Goal: Navigation & Orientation: Find specific page/section

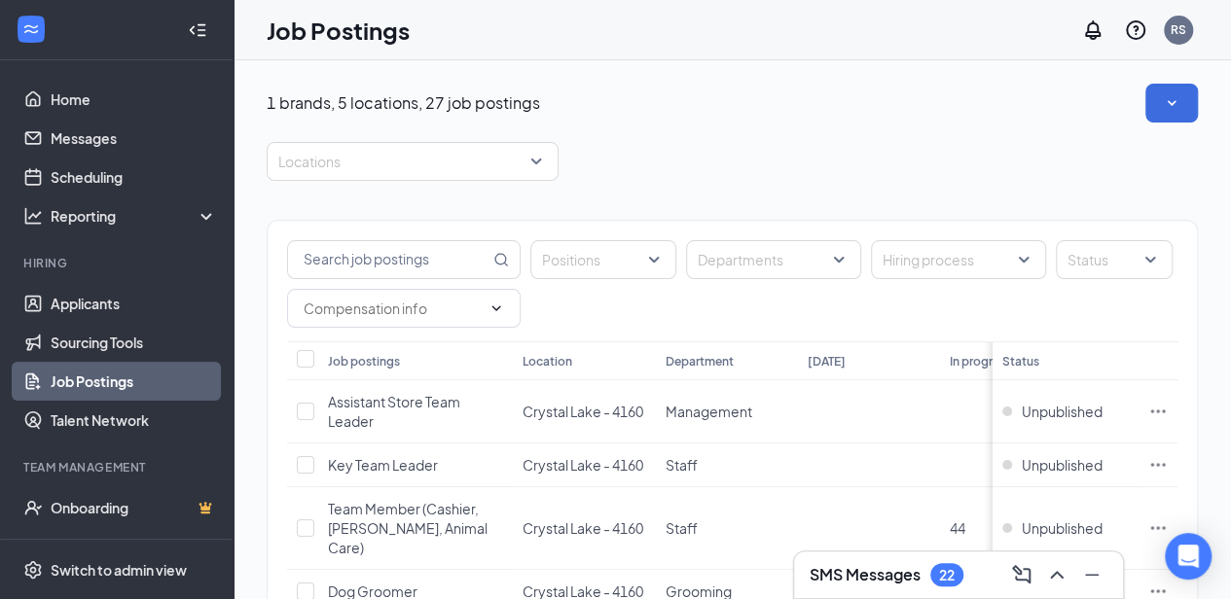
click at [839, 565] on h3 "SMS Messages" at bounding box center [865, 574] width 111 height 21
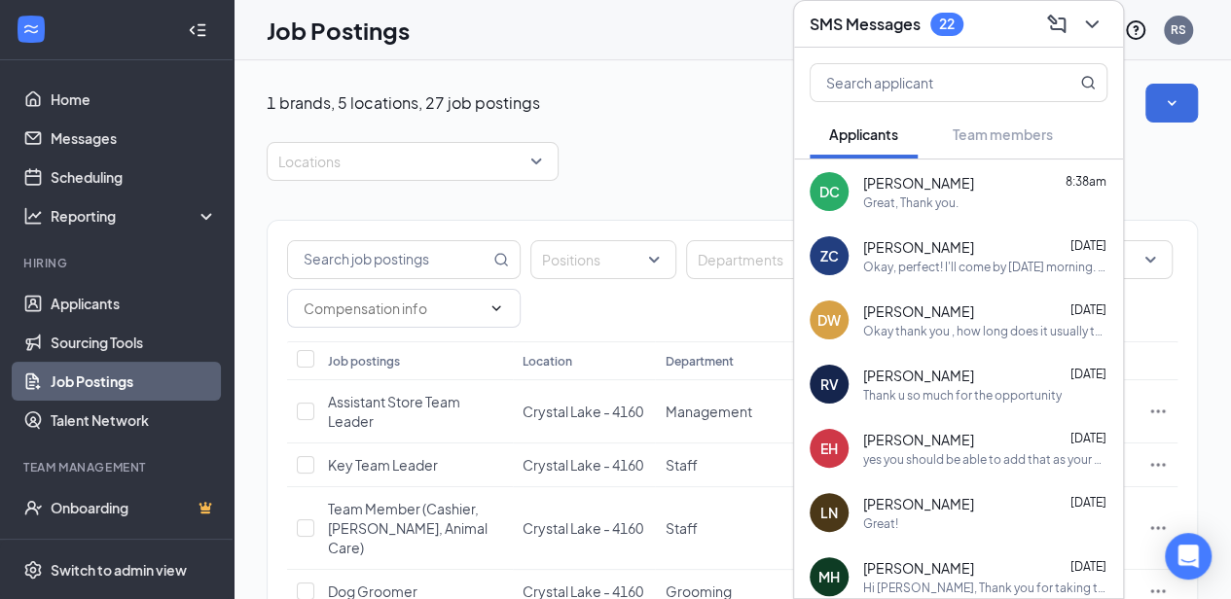
click at [1094, 13] on icon "ChevronDown" at bounding box center [1091, 24] width 23 height 23
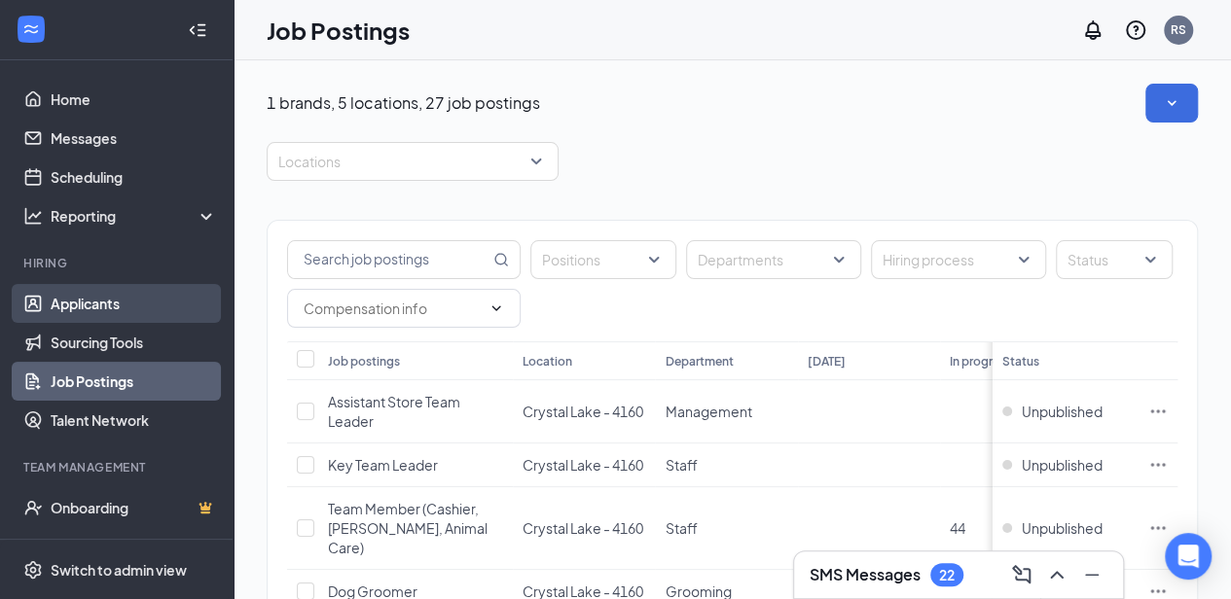
drag, startPoint x: 78, startPoint y: 308, endPoint x: 97, endPoint y: 299, distance: 21.8
click at [78, 308] on link "Applicants" at bounding box center [134, 303] width 166 height 39
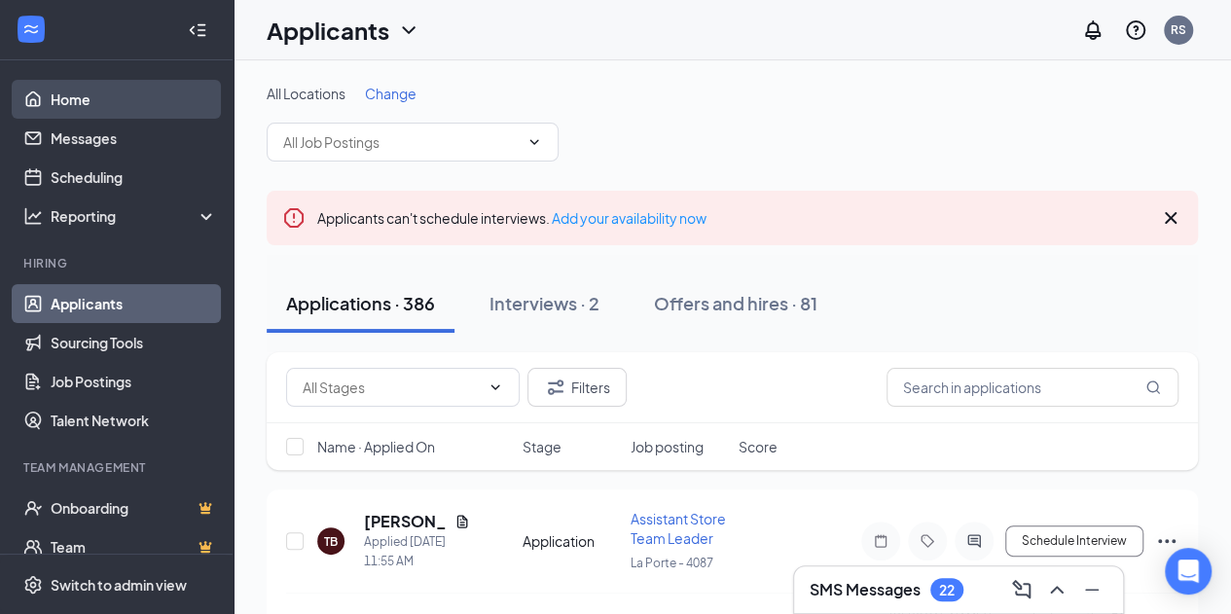
click at [62, 103] on link "Home" at bounding box center [134, 99] width 166 height 39
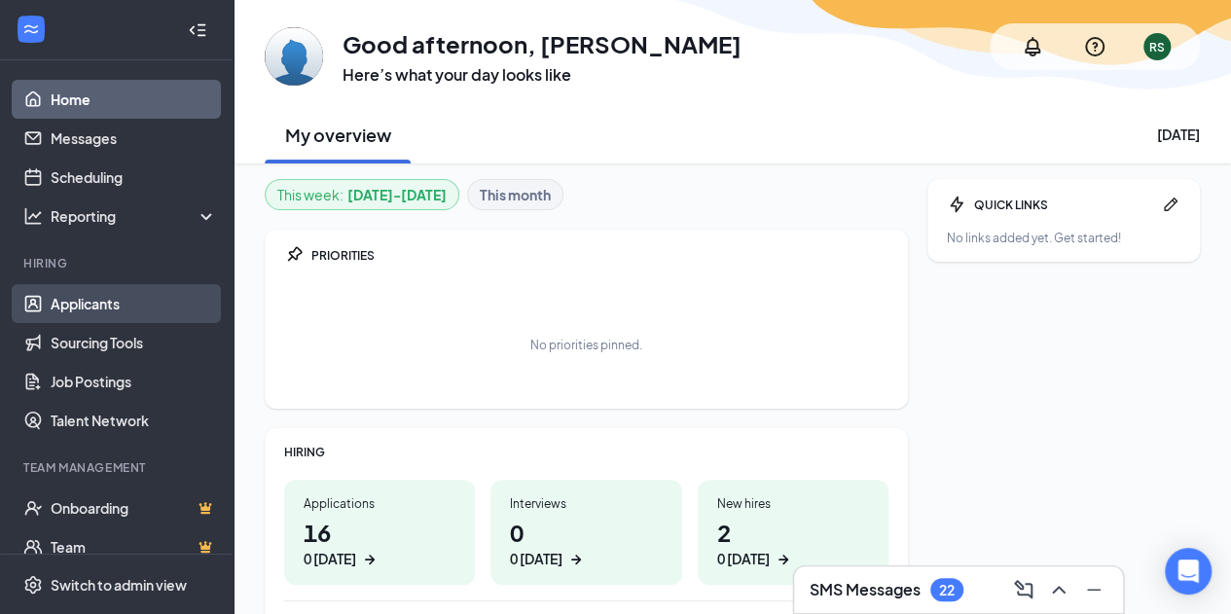
click at [126, 310] on link "Applicants" at bounding box center [134, 303] width 166 height 39
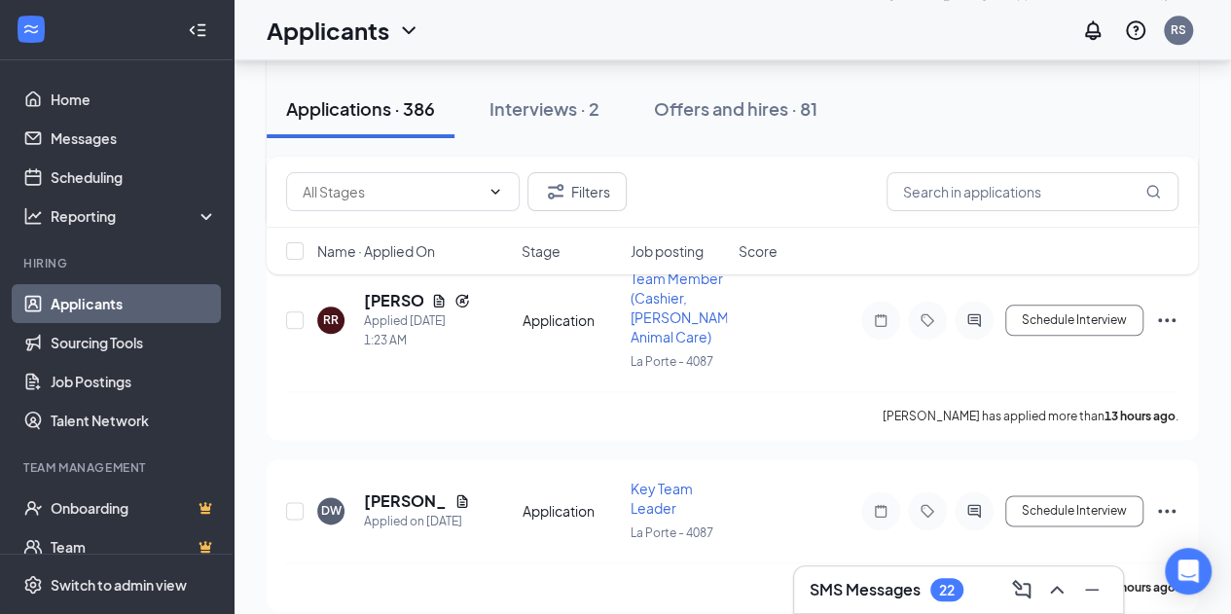
scroll to position [973, 0]
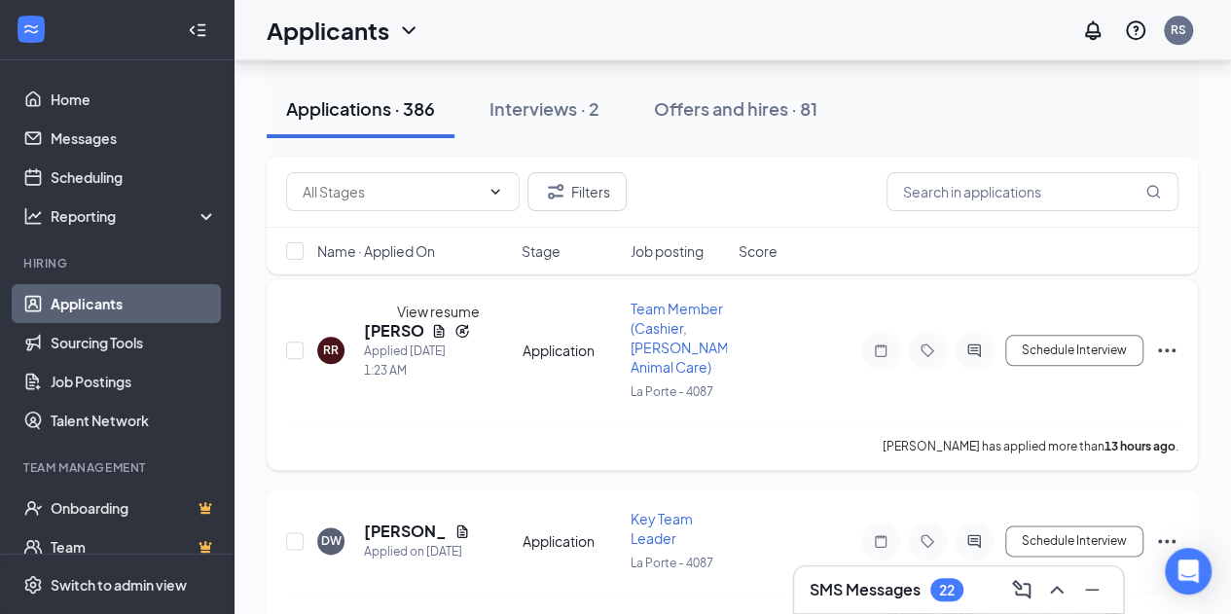
click at [443, 338] on icon "Document" at bounding box center [439, 331] width 16 height 16
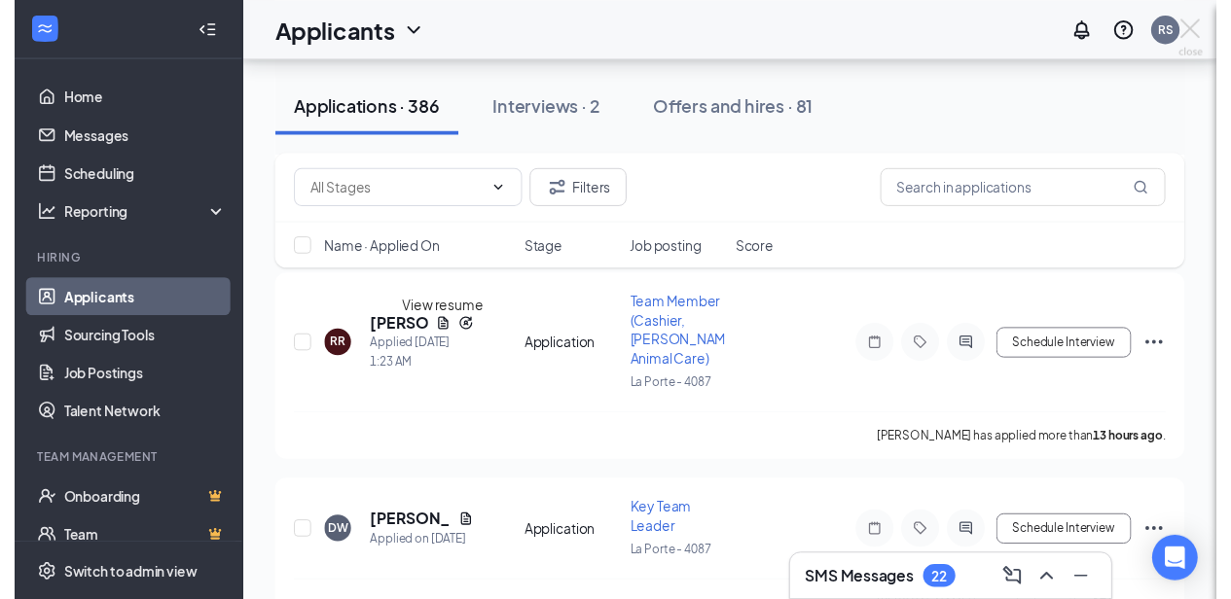
scroll to position [954, 0]
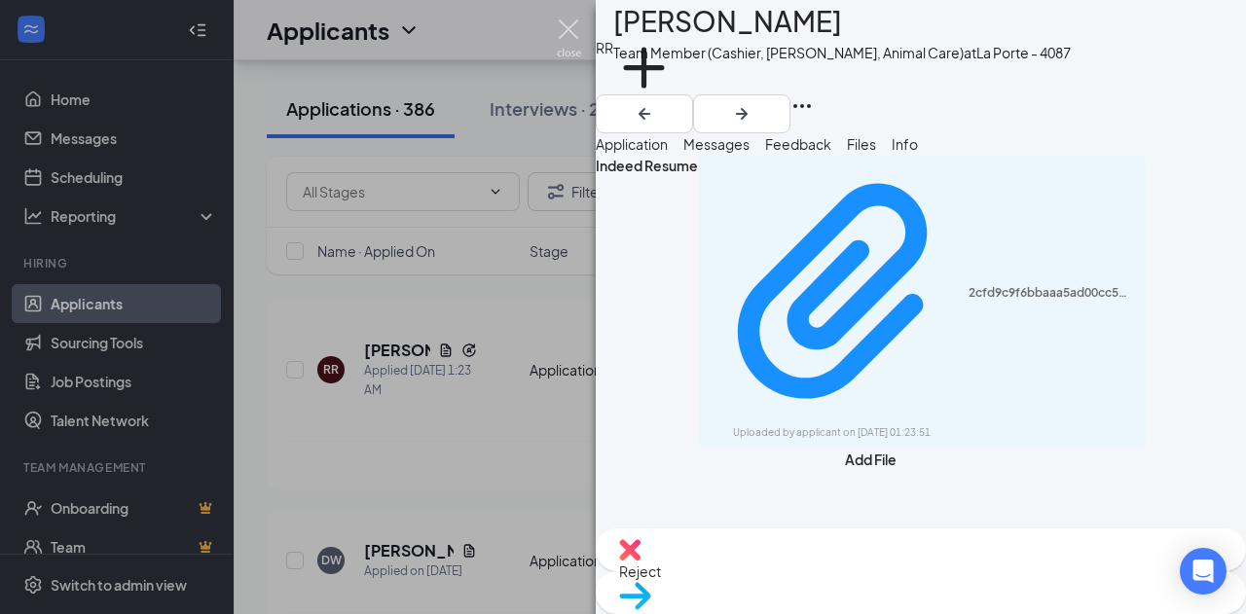
click at [572, 37] on img at bounding box center [569, 38] width 24 height 38
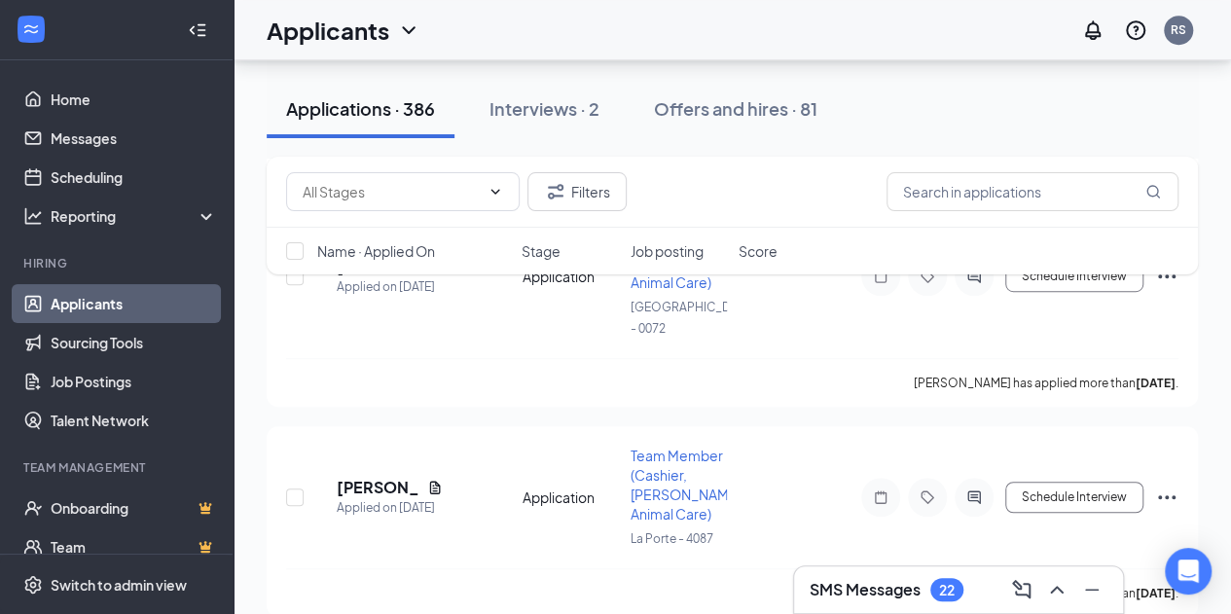
scroll to position [4185, 0]
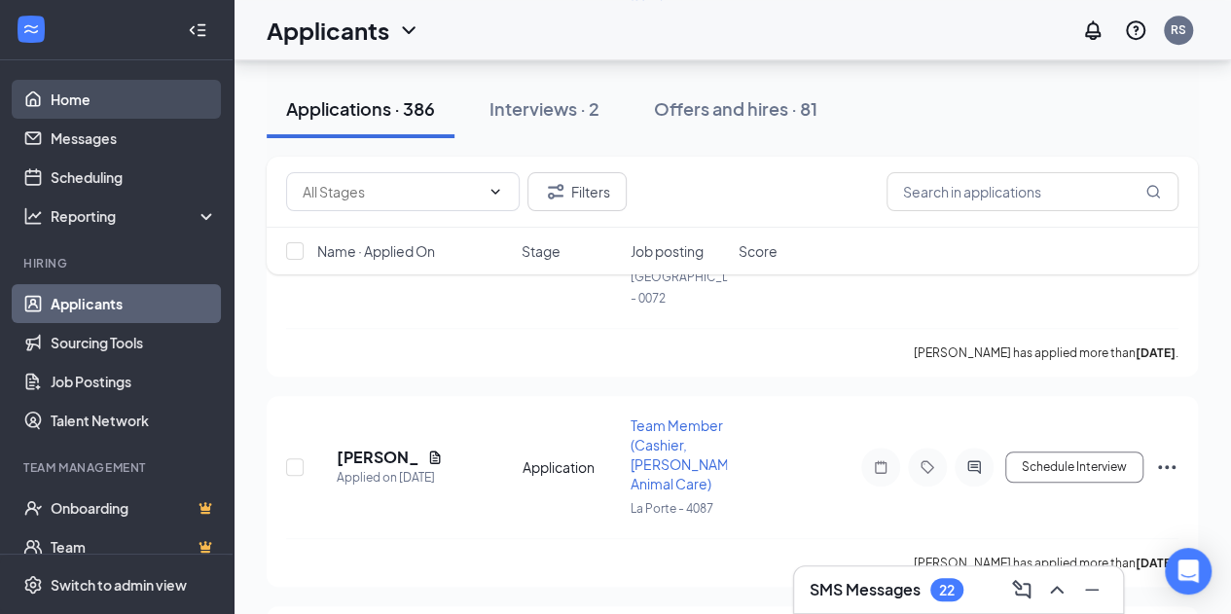
click at [98, 101] on link "Home" at bounding box center [134, 99] width 166 height 39
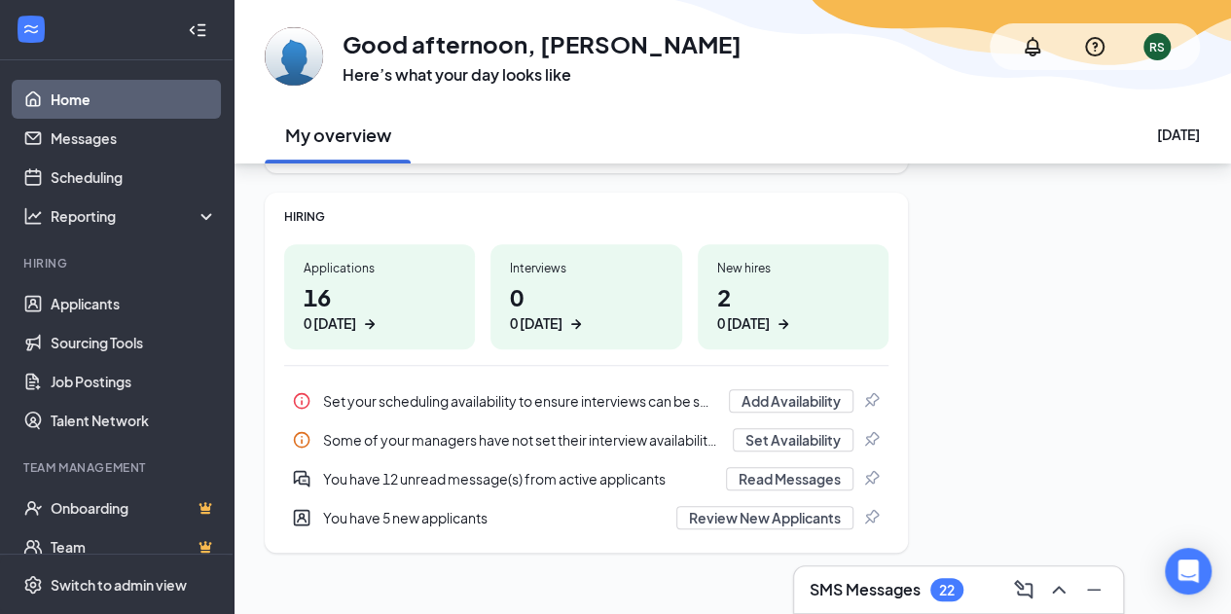
scroll to position [251, 0]
